Goal: Browse casually

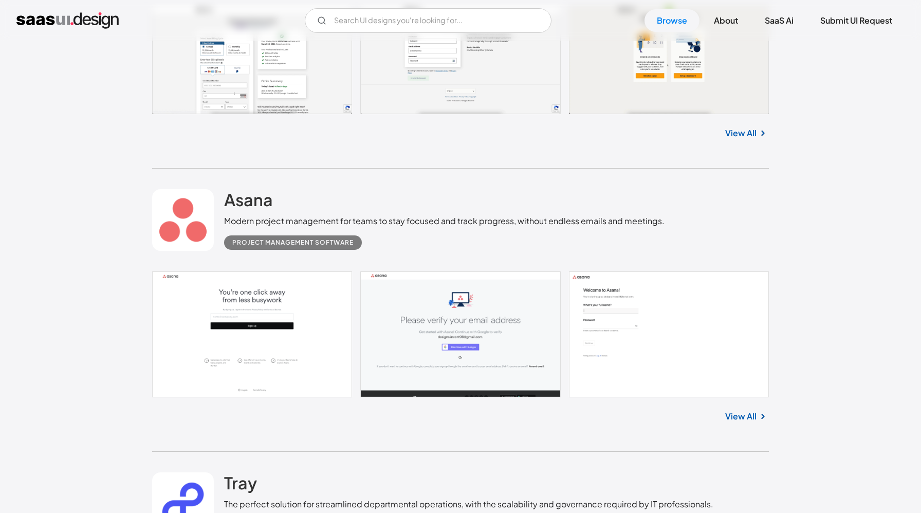
scroll to position [538, 0]
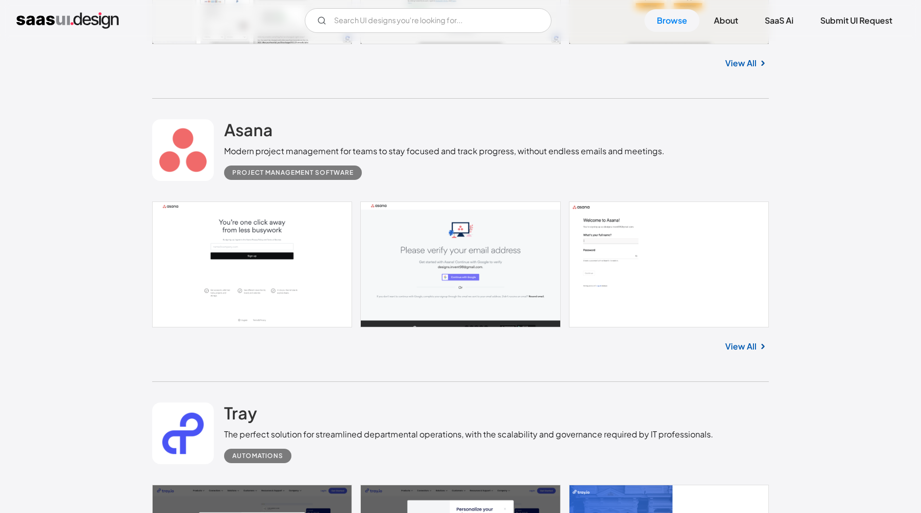
click at [757, 353] on link "View All" at bounding box center [740, 346] width 31 height 12
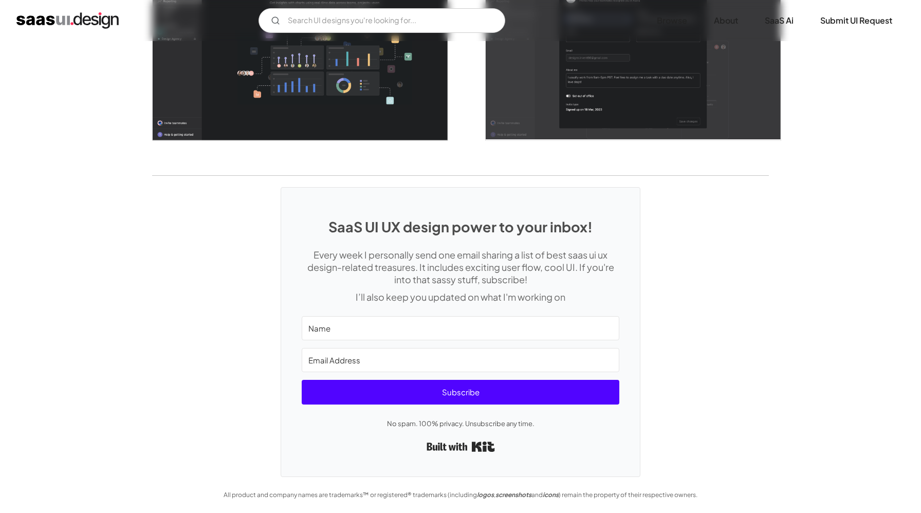
scroll to position [3073, 0]
click at [94, 23] on img "home" at bounding box center [67, 20] width 102 height 16
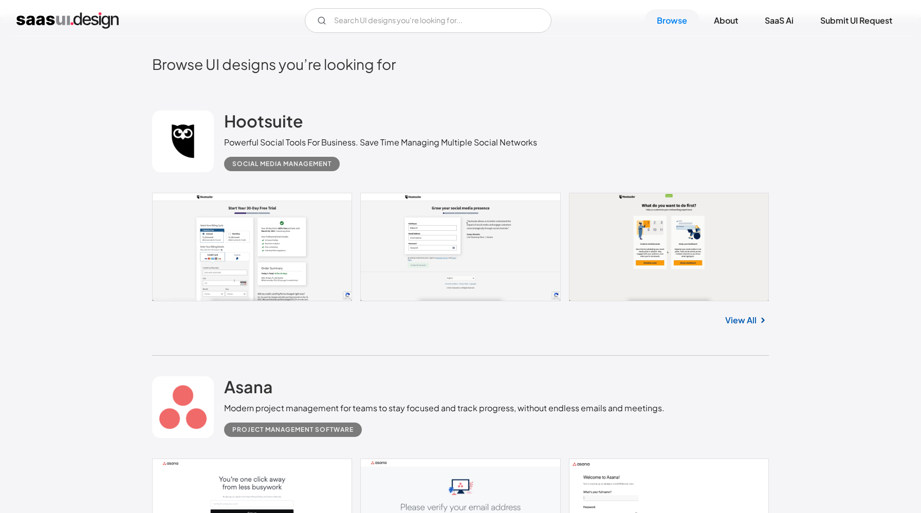
scroll to position [369, 0]
